Goal: Task Accomplishment & Management: Use online tool/utility

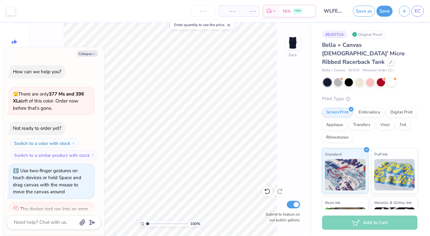
scroll to position [59, 0]
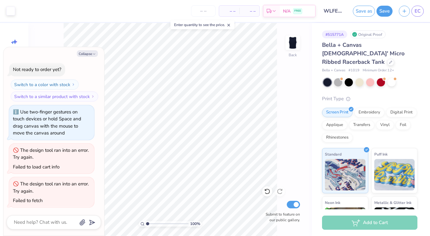
type textarea "x"
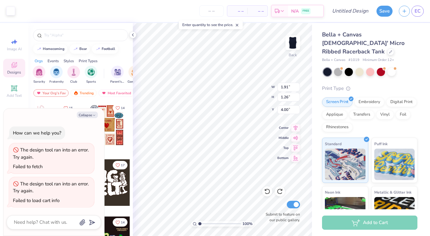
type textarea "x"
type input "4.16"
type textarea "x"
type input "2.69"
type input "1.78"
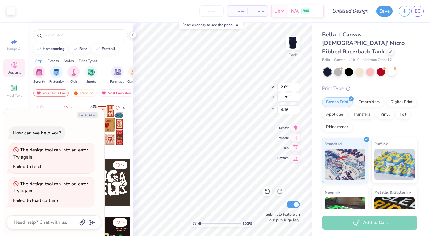
type textarea "x"
type input "1.91"
type input "1.26"
type textarea "x"
type input "4.90"
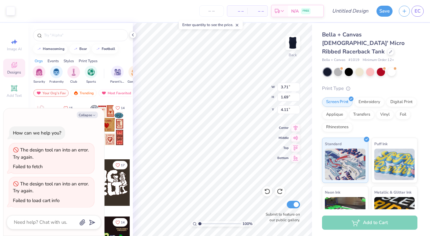
type input "2.23"
type textarea "x"
type input "4.09"
click at [93, 115] on icon "button" at bounding box center [94, 116] width 4 height 4
type textarea "x"
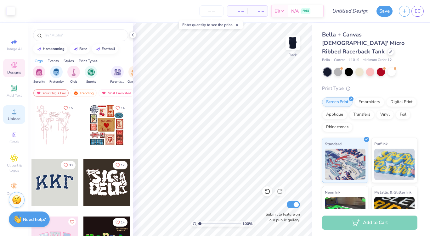
click at [14, 115] on circle at bounding box center [13, 113] width 3 height 3
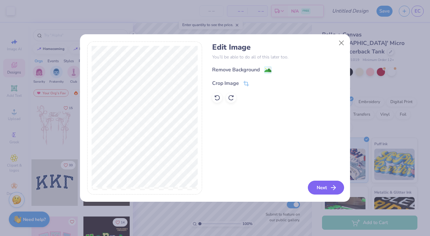
click at [323, 187] on button "Next" at bounding box center [326, 188] width 36 height 14
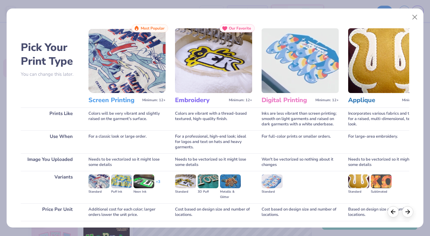
scroll to position [46, 0]
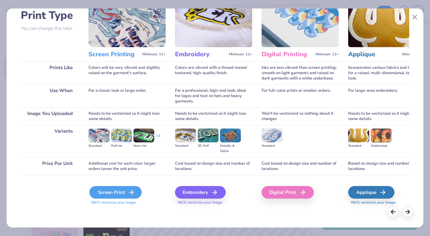
click at [114, 195] on div "Screen Print" at bounding box center [115, 192] width 52 height 13
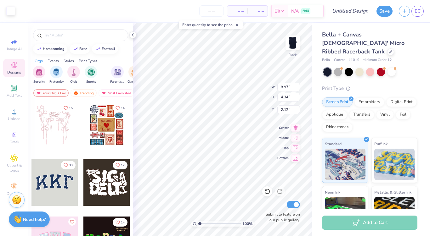
type input "2.38"
type input "6.95"
type input "3.36"
type input "3.56"
type input "5.55"
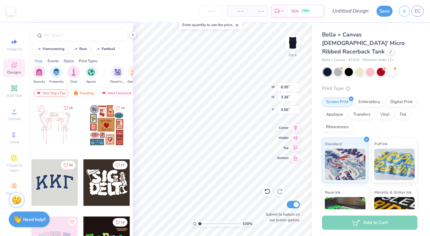
type input "2.68"
type input "4.34"
type input "5.33"
type input "2.58"
type input "4.39"
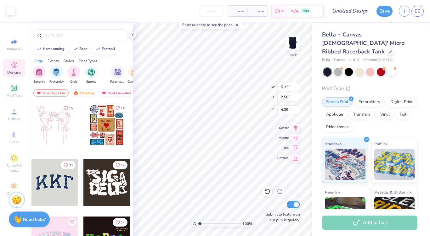
type input "4.87"
type input "2.35"
type input "4.78"
type input "4.39"
